Goal: Task Accomplishment & Management: Use online tool/utility

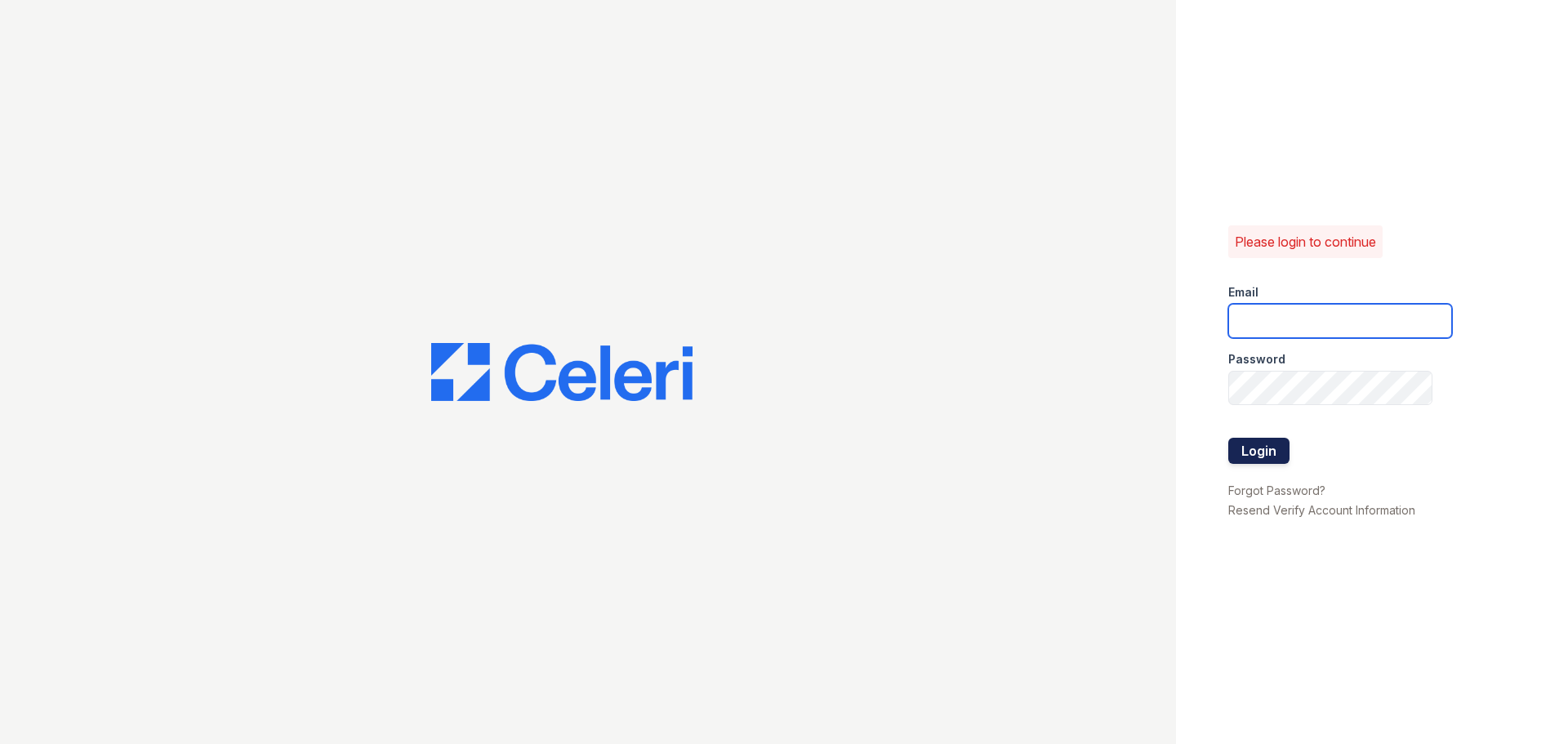
type input "[EMAIL_ADDRESS][DOMAIN_NAME]"
click at [1257, 448] on button "Login" at bounding box center [1259, 451] width 61 height 26
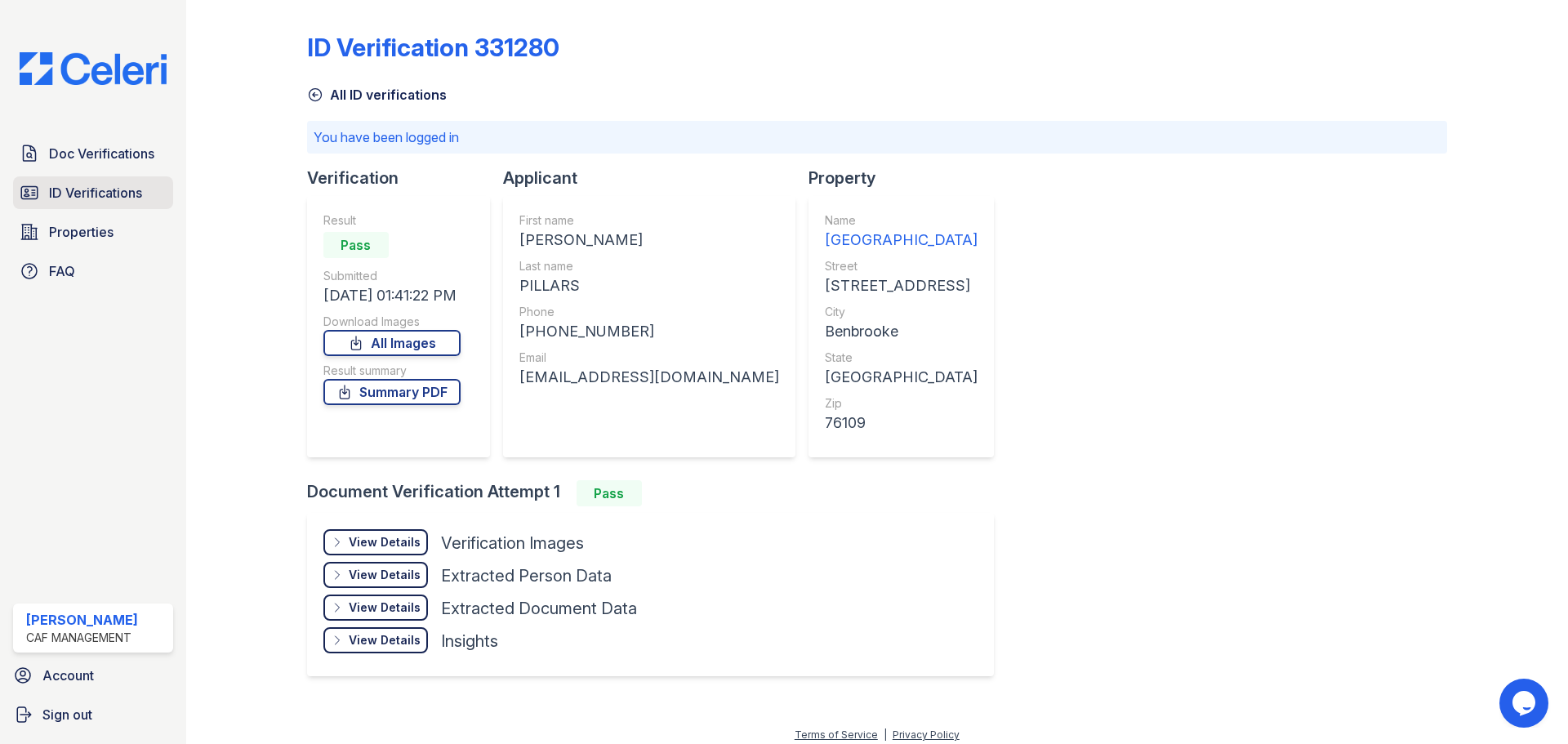
click at [58, 196] on span "ID Verifications" at bounding box center [95, 192] width 93 height 20
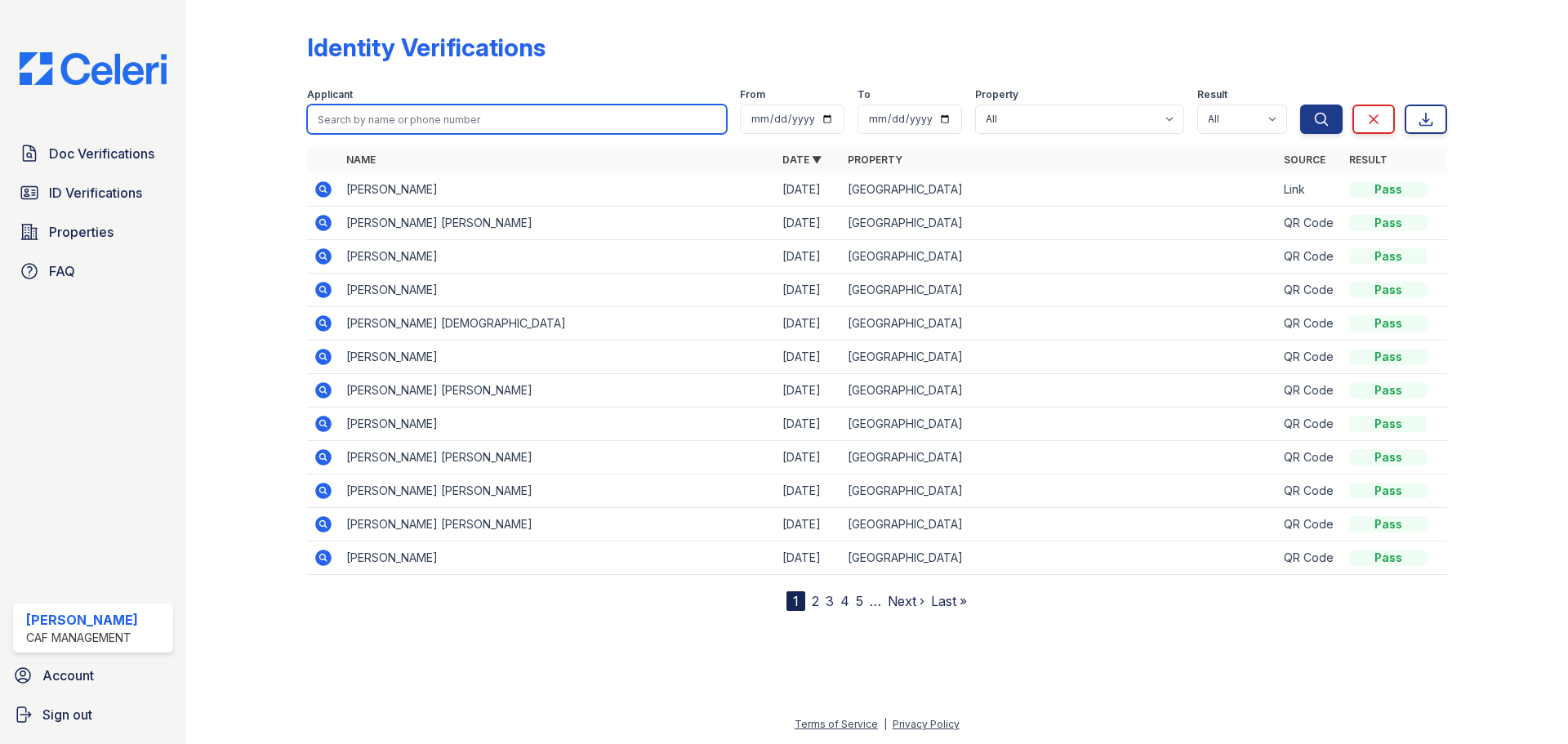
click at [503, 124] on input "search" at bounding box center [517, 119] width 420 height 29
type input "james owens"
click at [1300, 105] on button "Search" at bounding box center [1321, 119] width 42 height 29
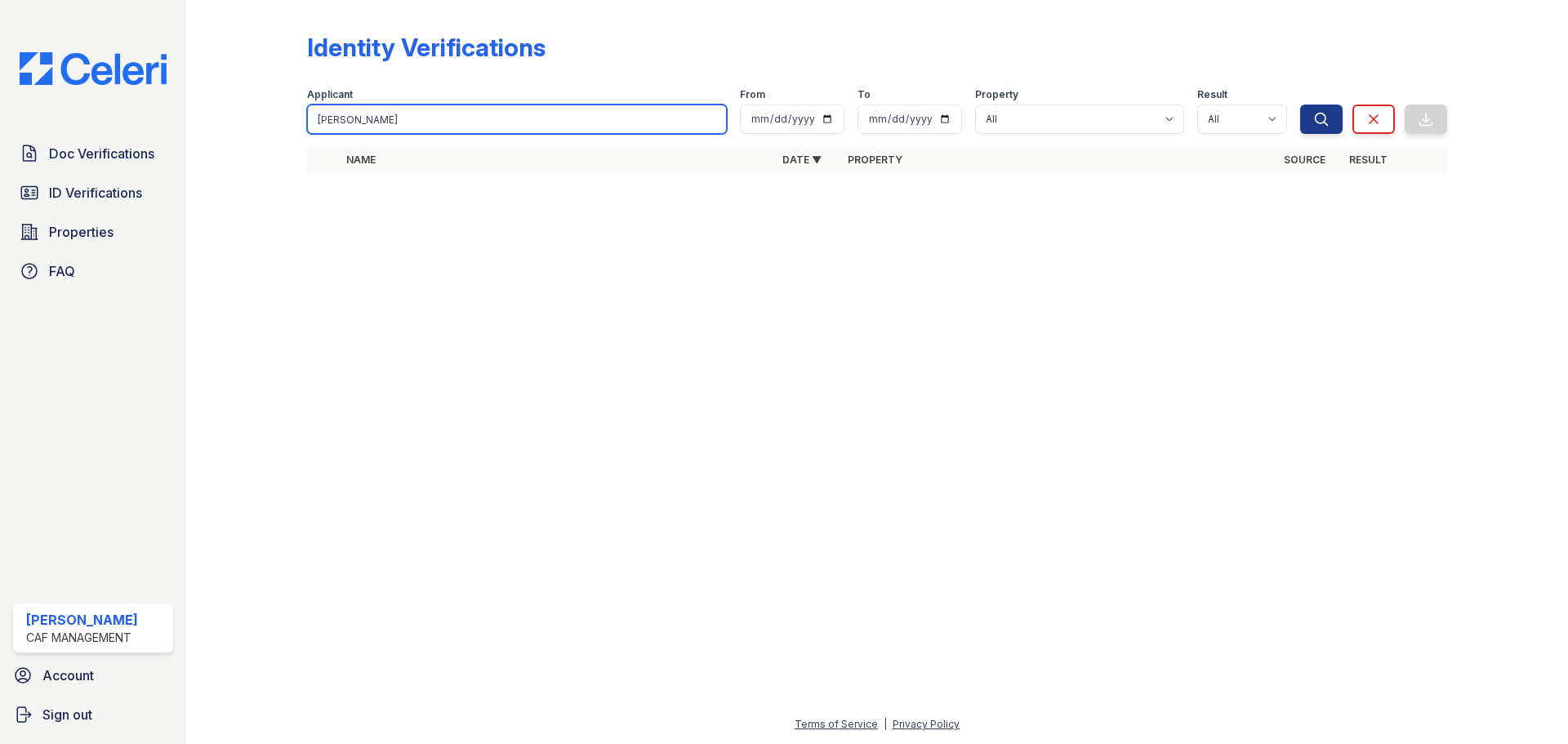
drag, startPoint x: 388, startPoint y: 127, endPoint x: 266, endPoint y: 118, distance: 122.3
click at [266, 118] on div "Identity Verifications Filter Applicant james owens From To Property All Greenw…" at bounding box center [877, 107] width 1329 height 216
type input "Owens"
click at [1300, 105] on button "Search" at bounding box center [1321, 119] width 42 height 29
click at [406, 129] on input "Owens" at bounding box center [517, 119] width 420 height 29
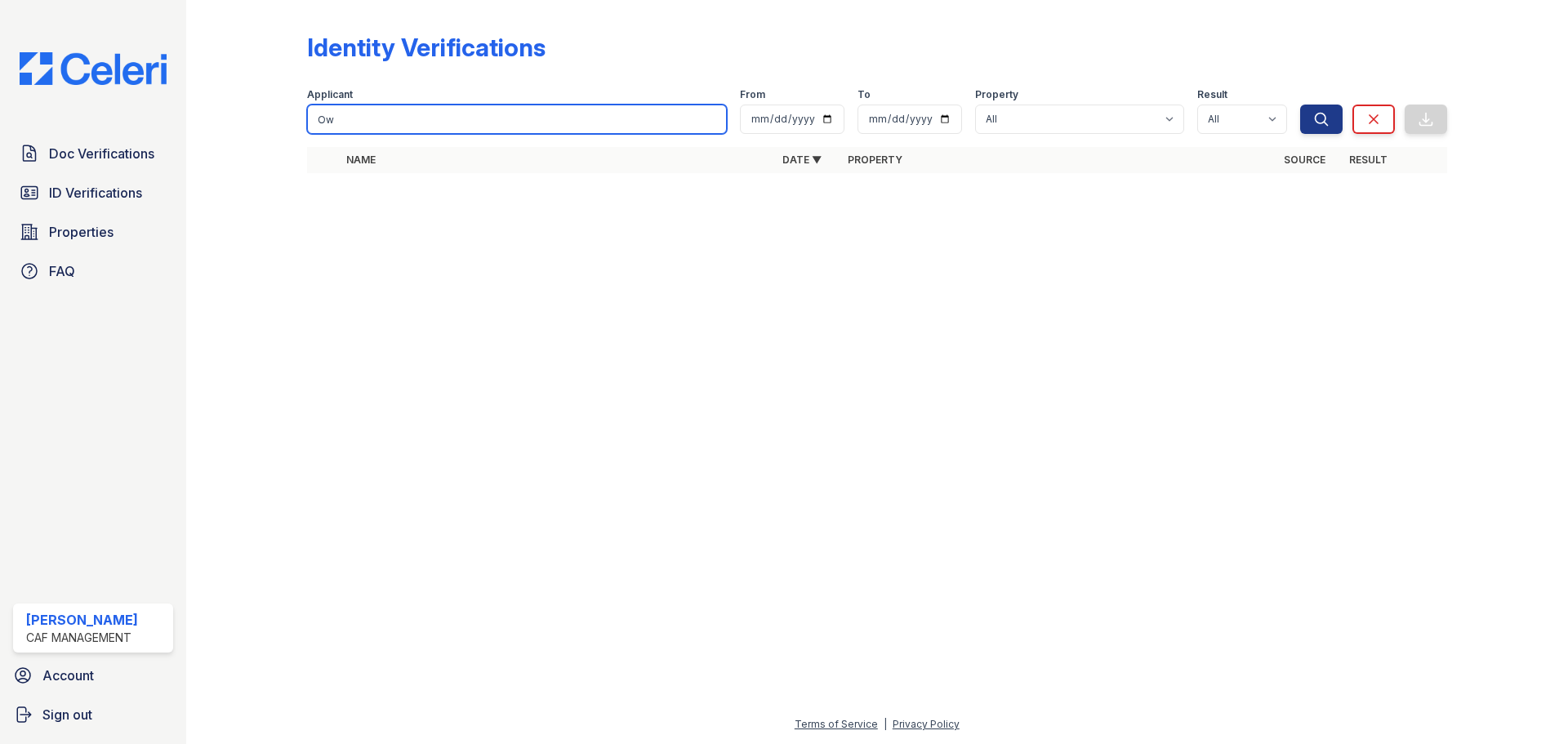
type input "O"
type input "James"
click at [1300, 105] on button "Search" at bounding box center [1321, 119] width 42 height 29
click at [408, 124] on input "James" at bounding box center [517, 119] width 420 height 29
type input "James Owens"
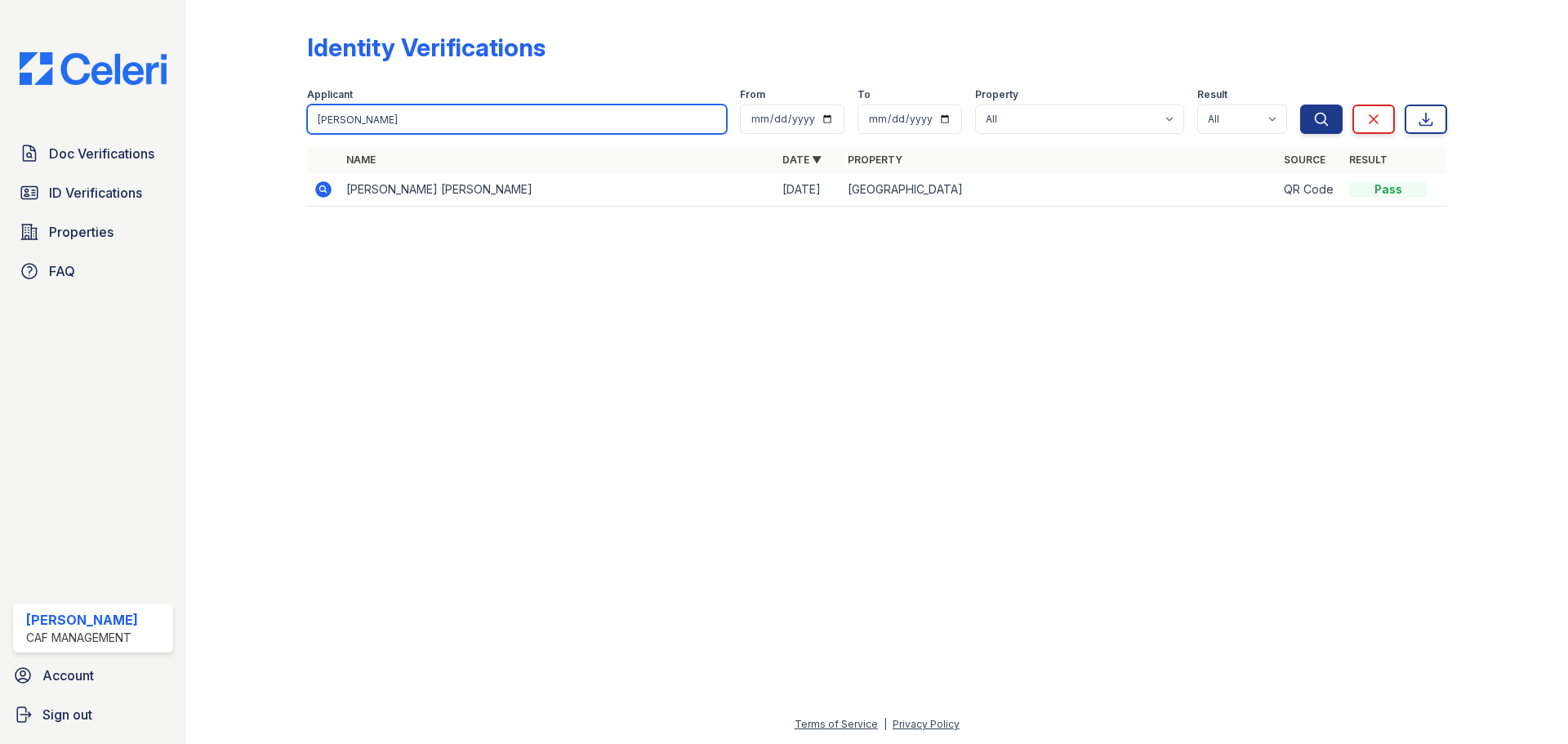
click at [1300, 105] on button "Search" at bounding box center [1321, 119] width 42 height 29
